Goal: Information Seeking & Learning: Learn about a topic

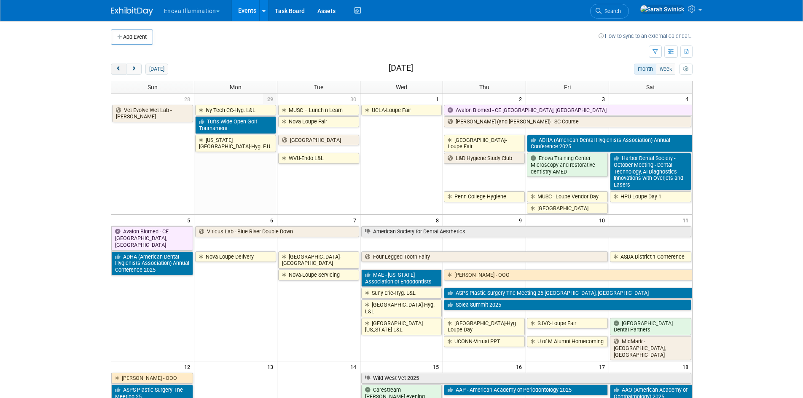
click at [124, 70] on button "prev" at bounding box center [119, 69] width 16 height 11
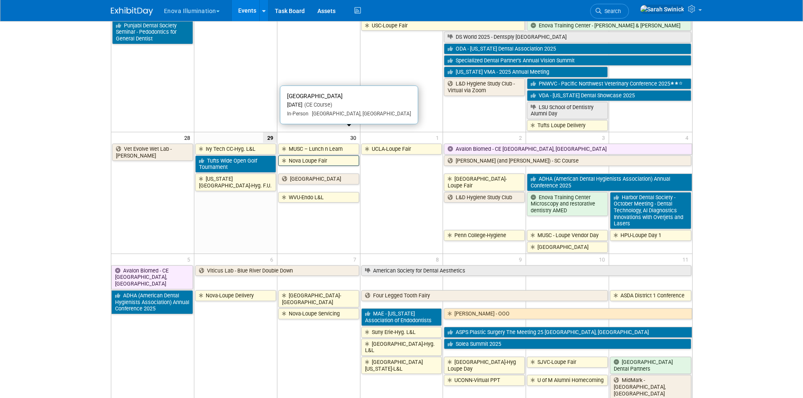
scroll to position [650, 0]
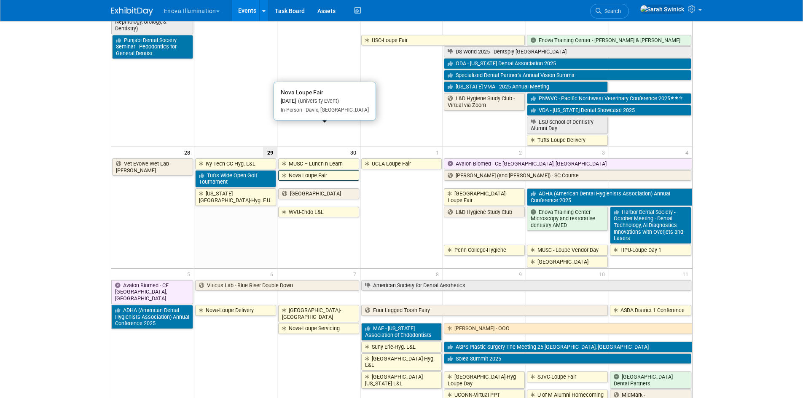
click at [317, 170] on link "Nova Loupe Fair" at bounding box center [318, 175] width 81 height 11
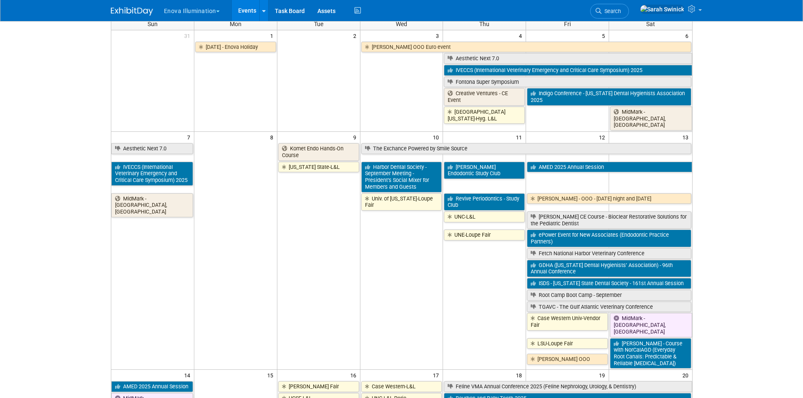
scroll to position [0, 0]
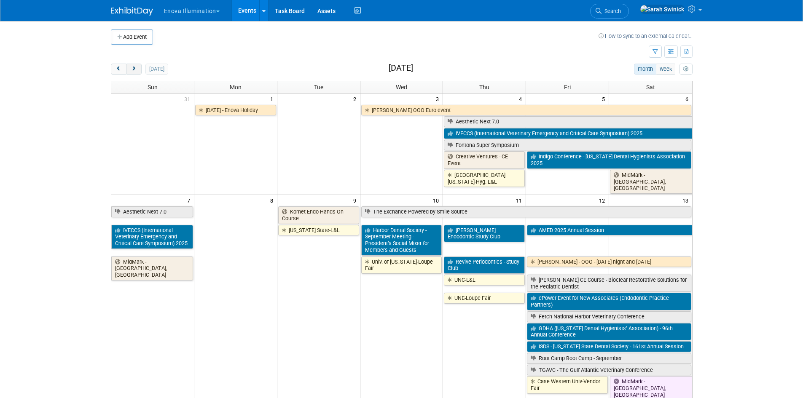
click at [131, 73] on button "next" at bounding box center [134, 69] width 16 height 11
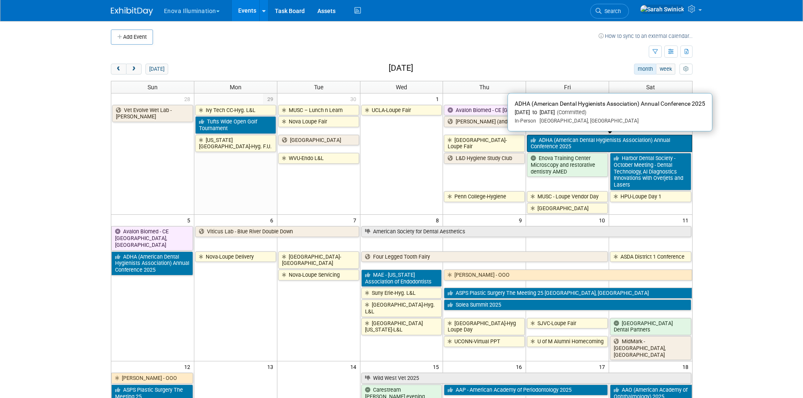
click at [564, 140] on link "ADHA (American Dental Hygienists Association) Annual Conference 2025" at bounding box center [609, 143] width 165 height 17
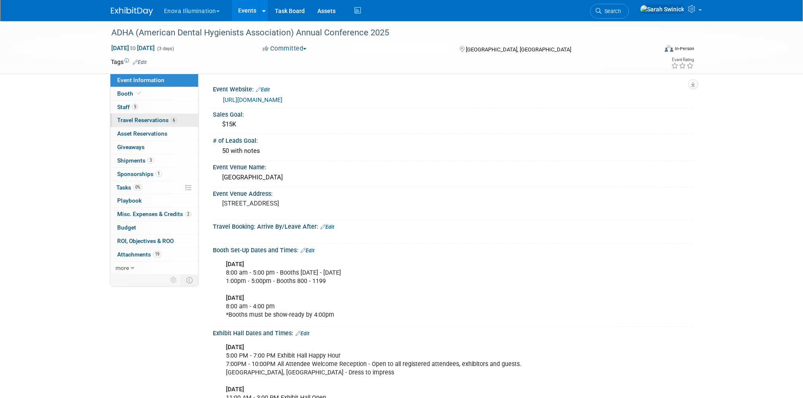
click at [182, 121] on link "6 Travel Reservations 6" at bounding box center [154, 120] width 88 height 13
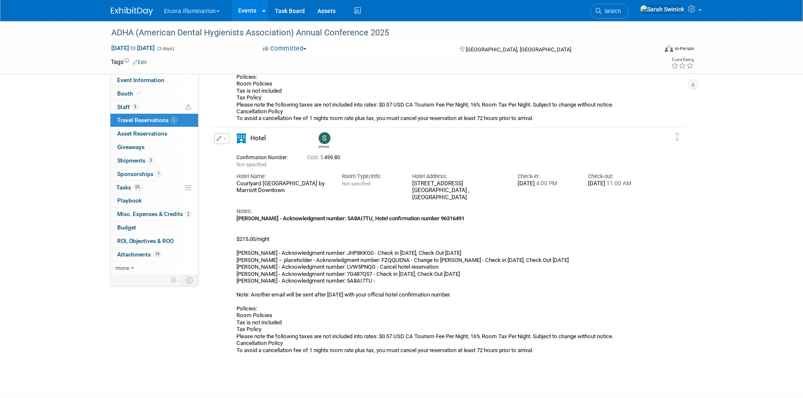
scroll to position [1288, 0]
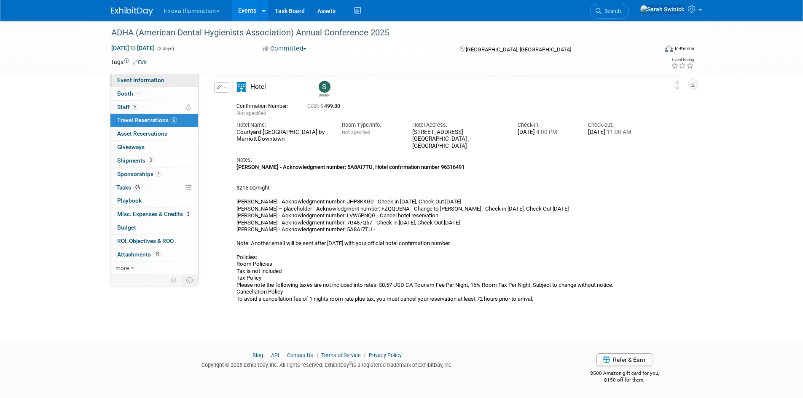
click at [141, 83] on link "Event Information" at bounding box center [154, 80] width 88 height 13
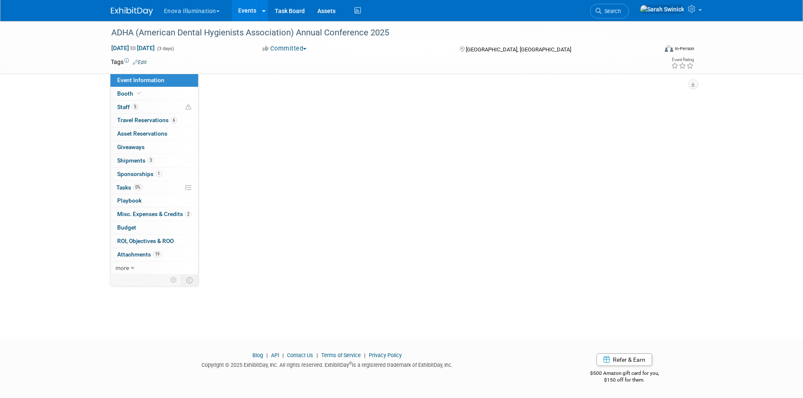
scroll to position [0, 0]
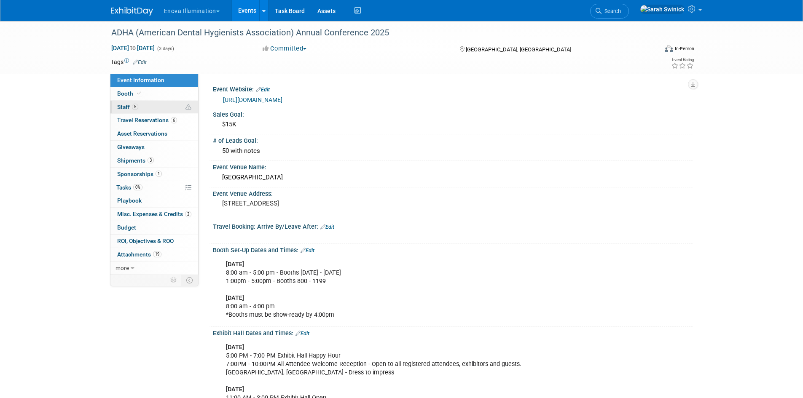
click at [143, 106] on link "5 Staff 5" at bounding box center [154, 107] width 88 height 13
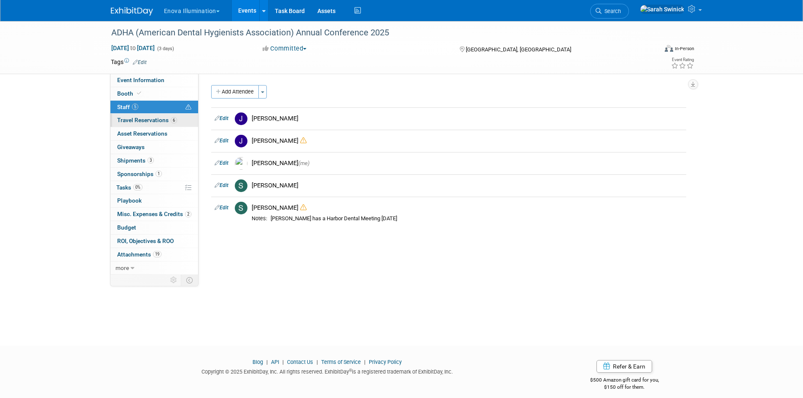
click at [151, 123] on span "Travel Reservations 6" at bounding box center [147, 120] width 60 height 7
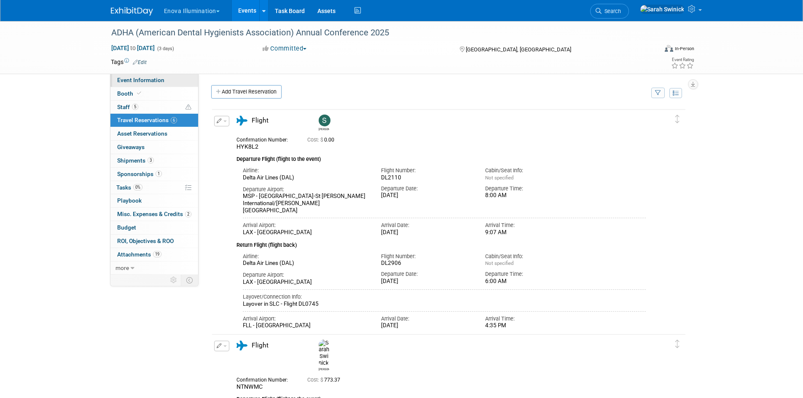
click at [156, 84] on link "Event Information" at bounding box center [154, 80] width 88 height 13
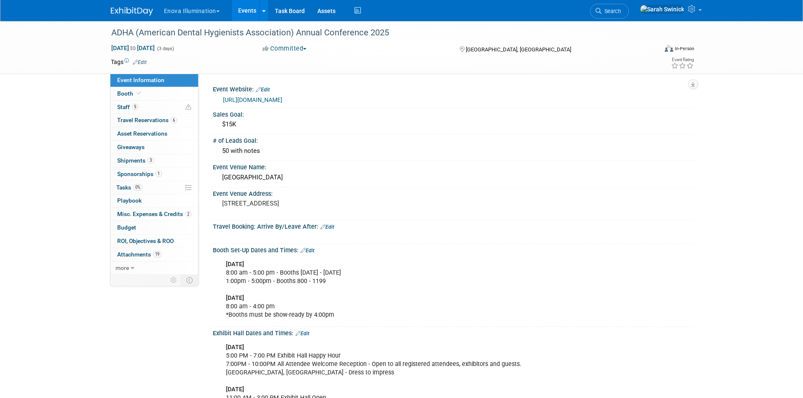
click at [143, 8] on img at bounding box center [132, 11] width 42 height 8
